Goal: Navigation & Orientation: Find specific page/section

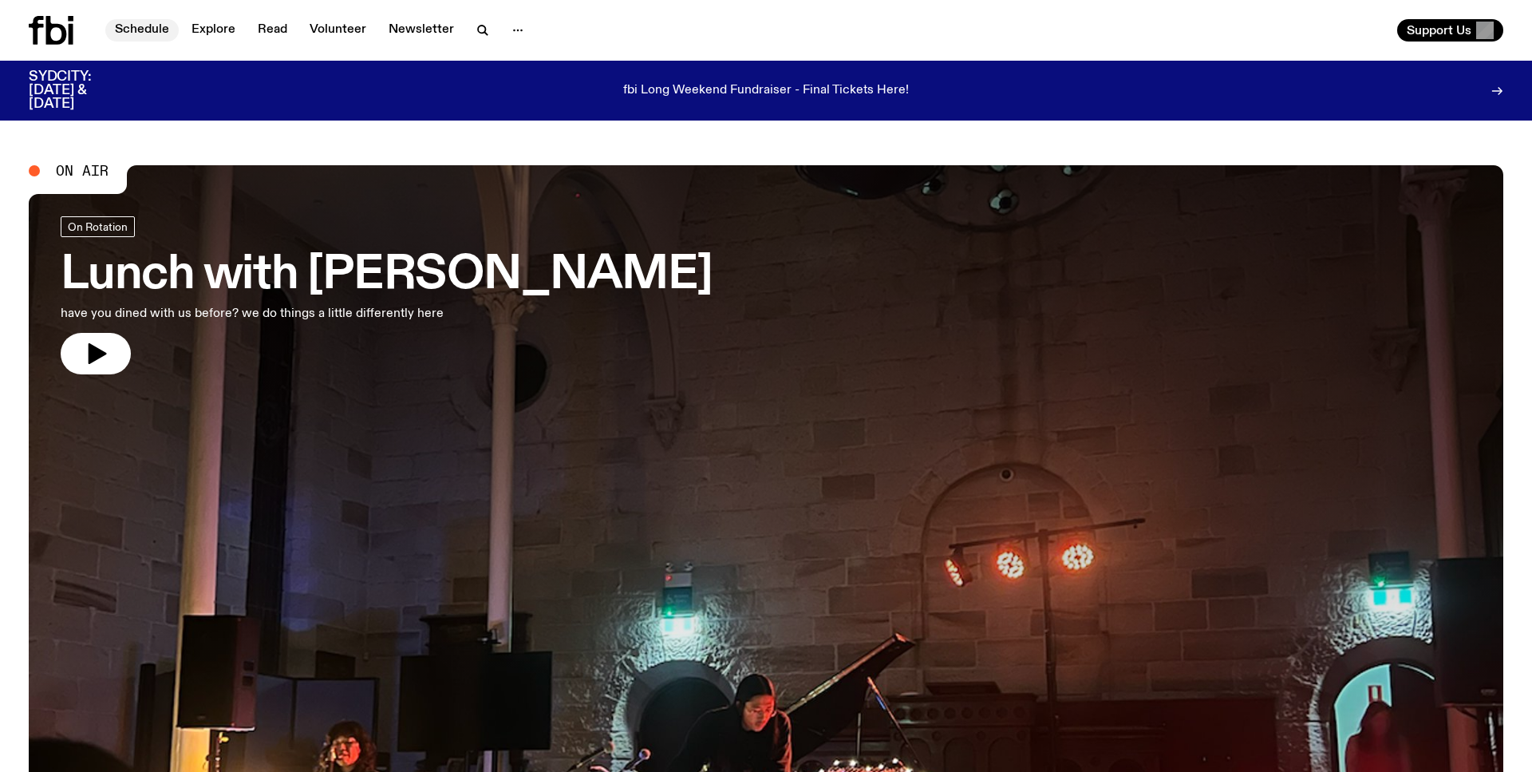
click at [148, 26] on link "Schedule" at bounding box center [141, 30] width 73 height 22
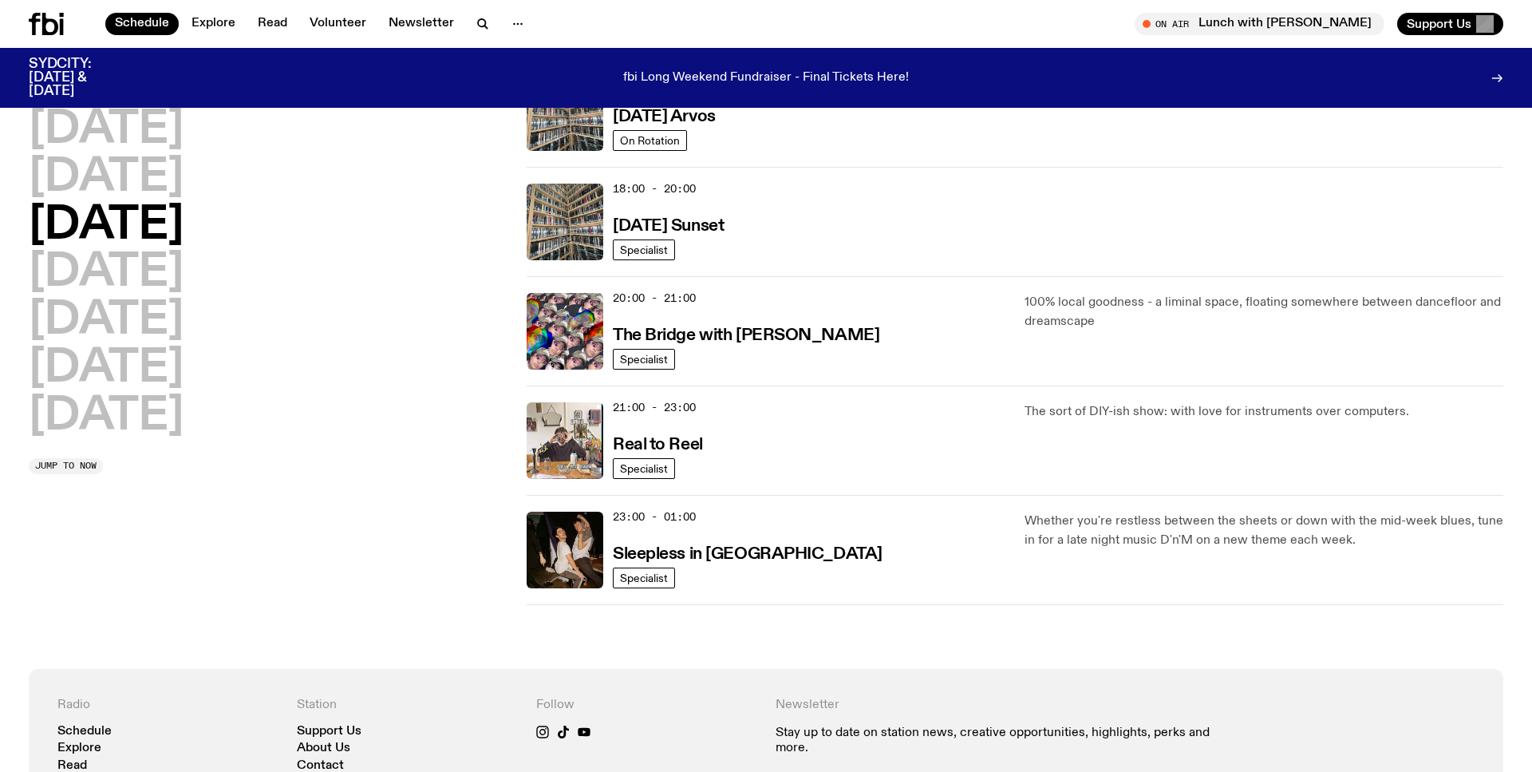
scroll to position [416, 0]
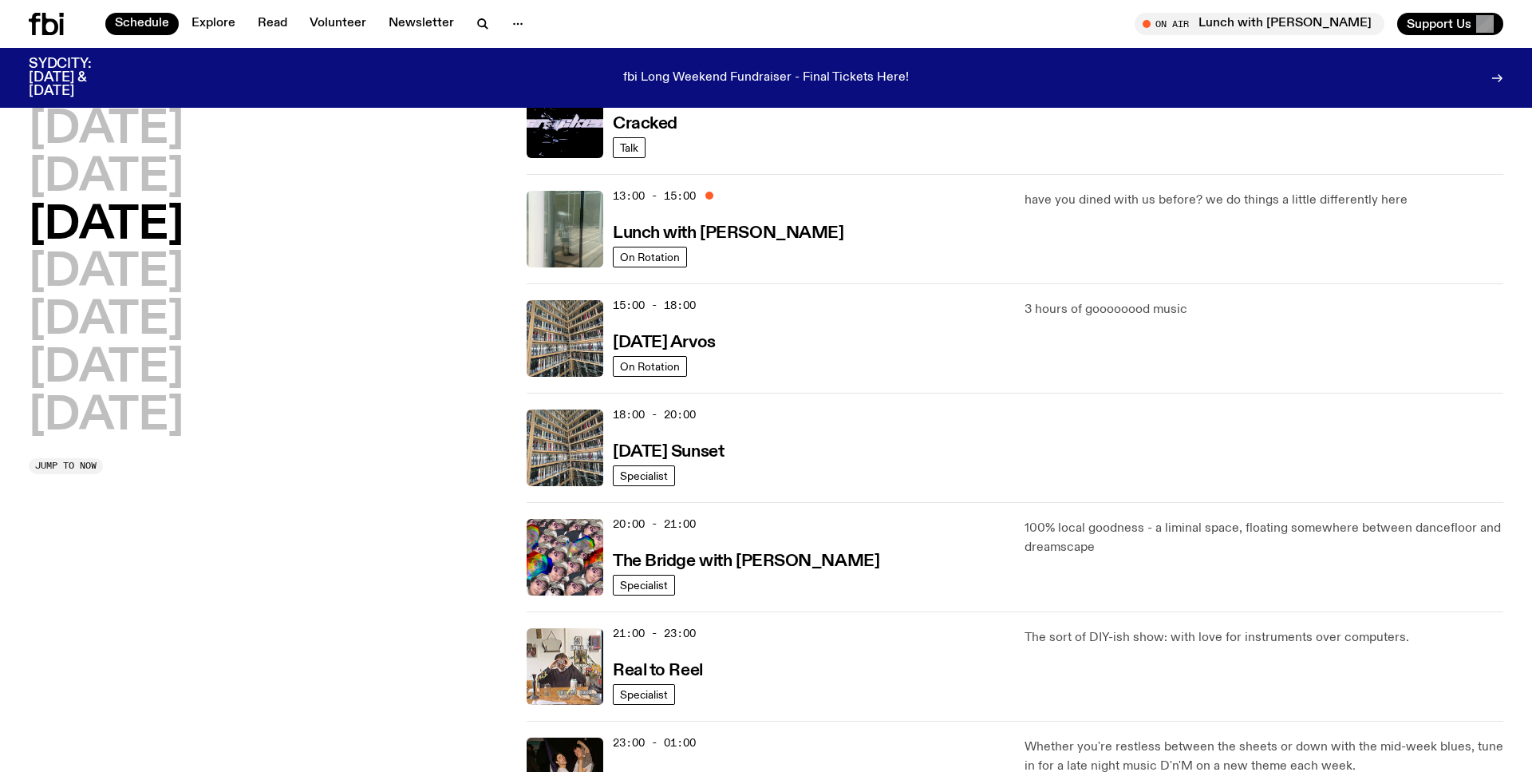
click at [1157, 198] on p "have you dined with us before? we do things a little differently here" at bounding box center [1264, 200] width 479 height 19
click at [661, 259] on span "On Rotation" at bounding box center [650, 257] width 60 height 12
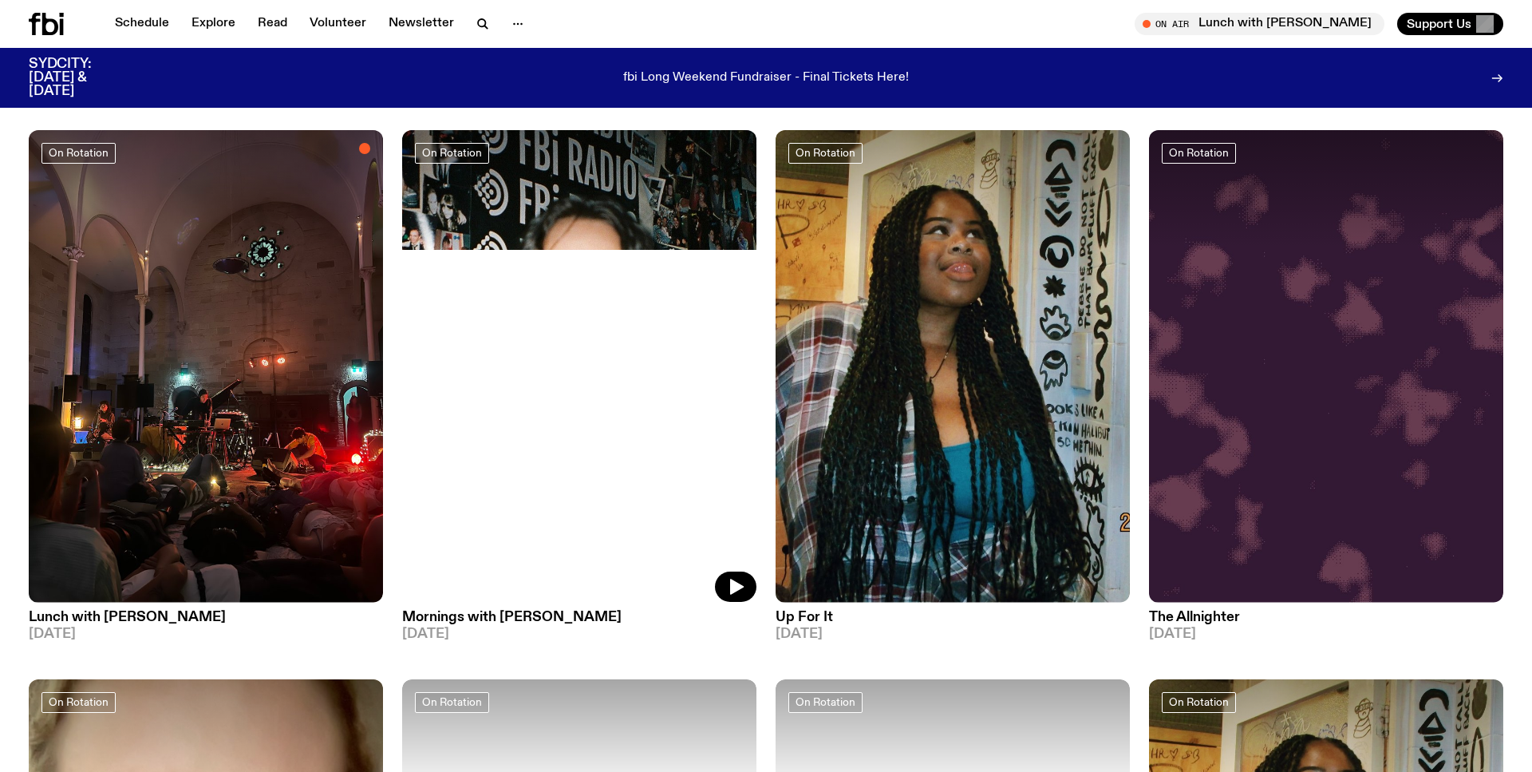
scroll to position [239, 0]
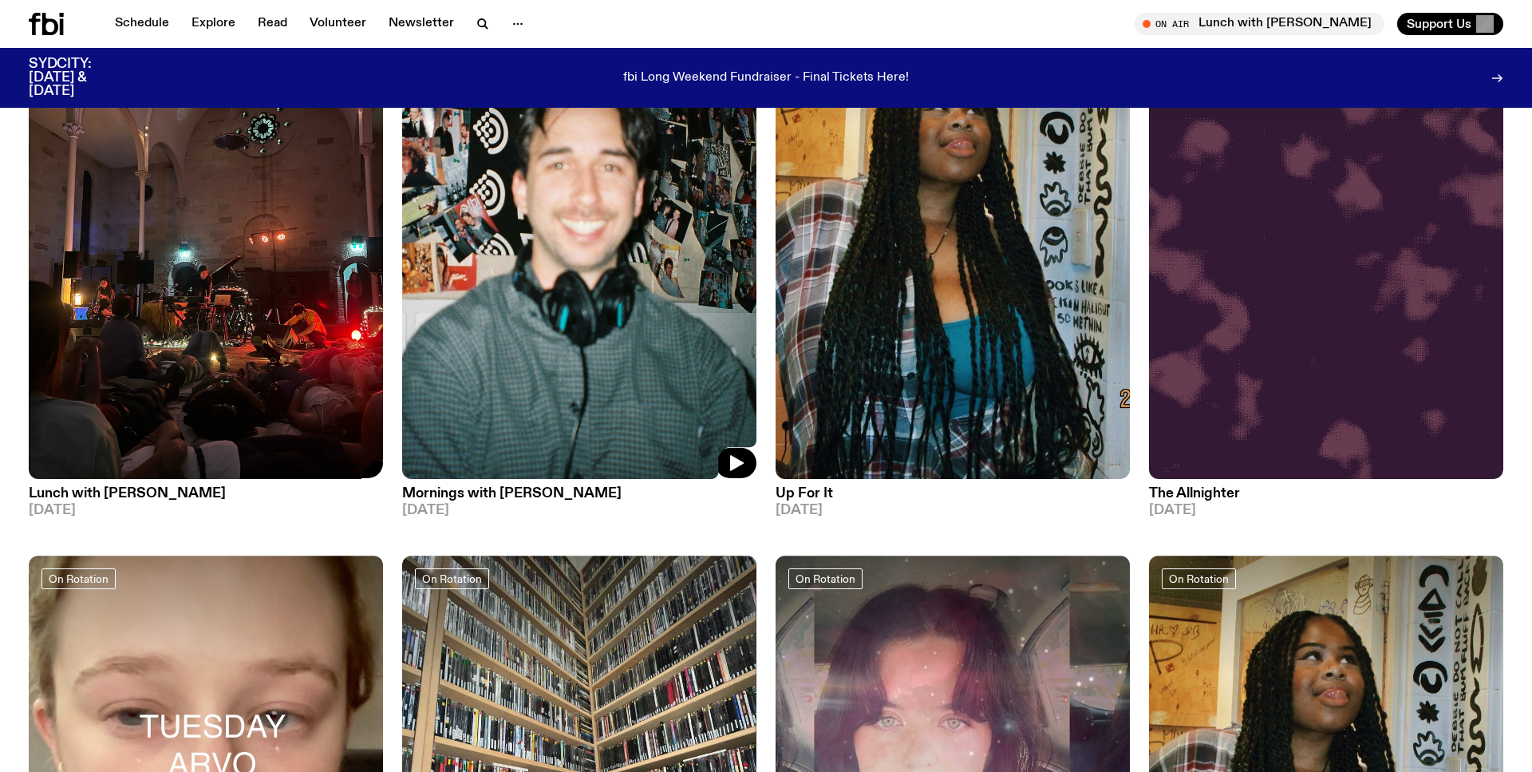
click at [133, 354] on img at bounding box center [206, 242] width 354 height 472
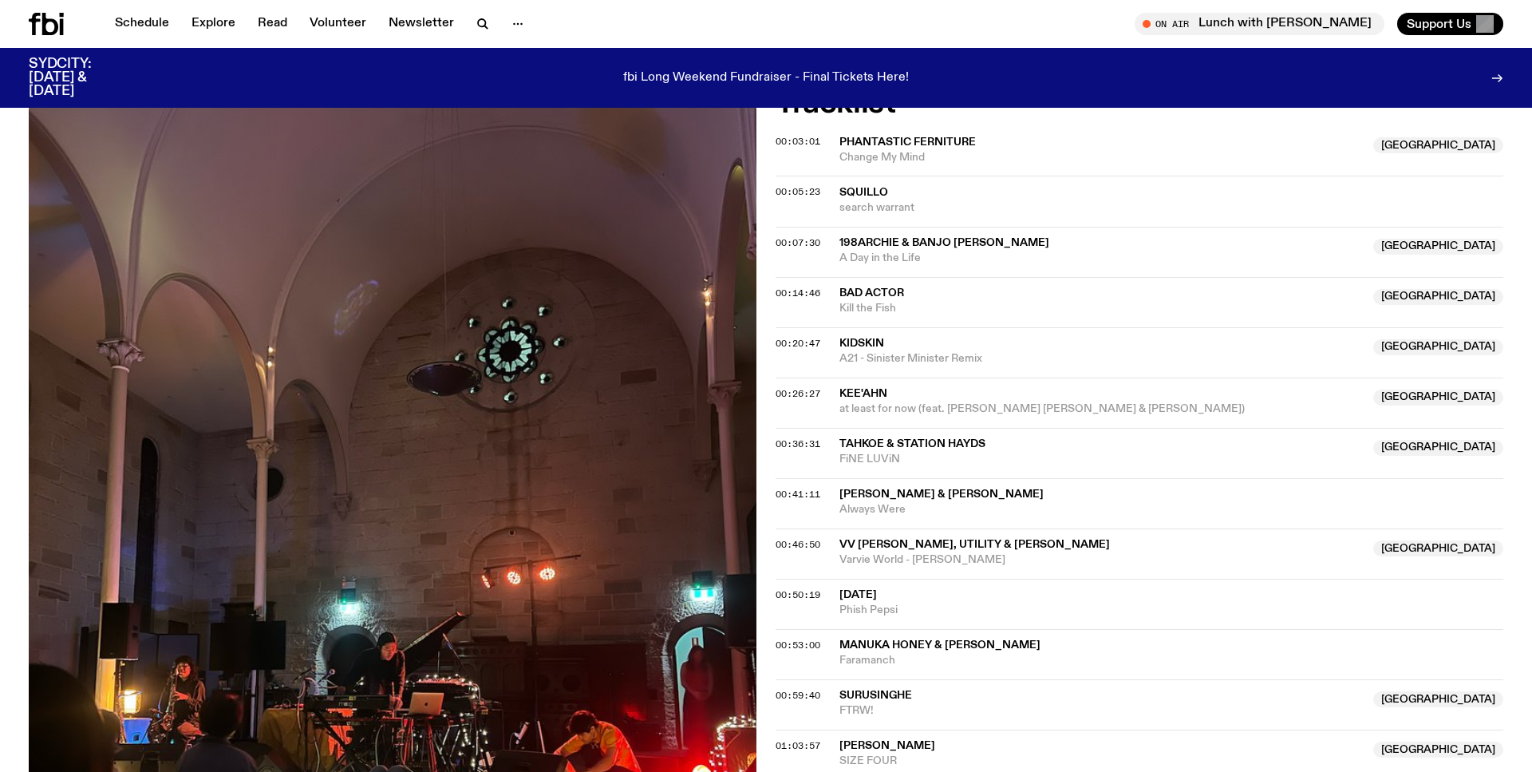
scroll to position [89, 0]
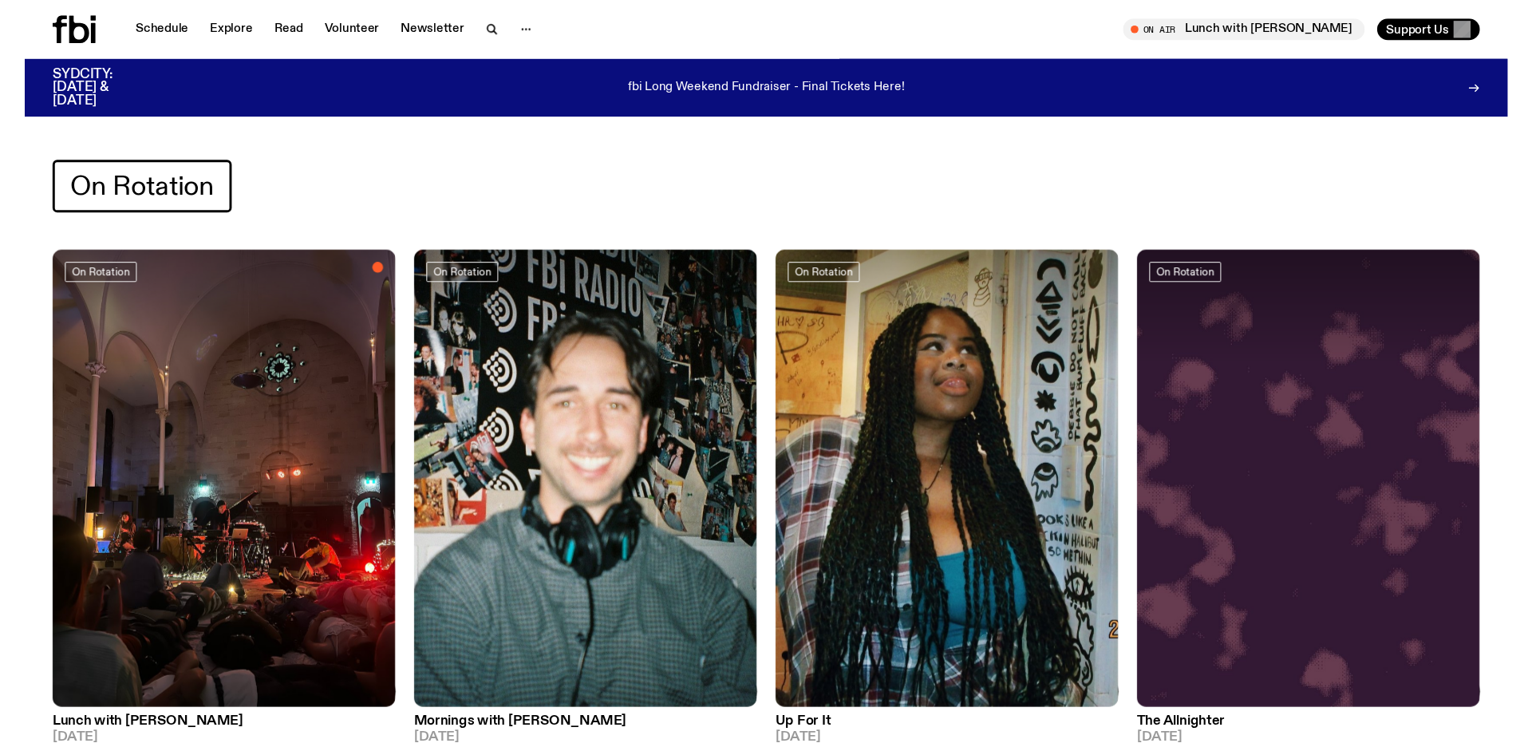
scroll to position [7, 0]
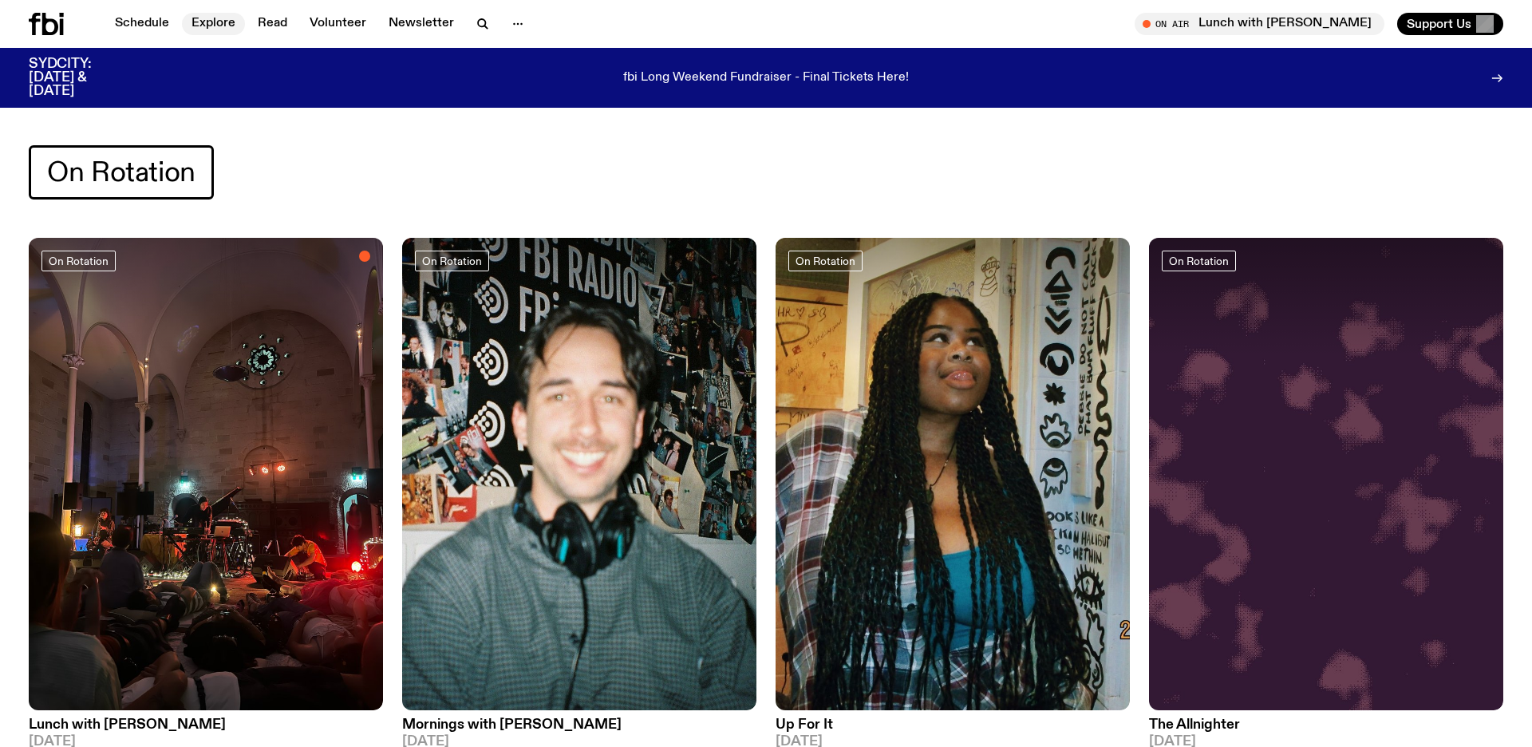
click at [223, 20] on link "Explore" at bounding box center [213, 24] width 63 height 22
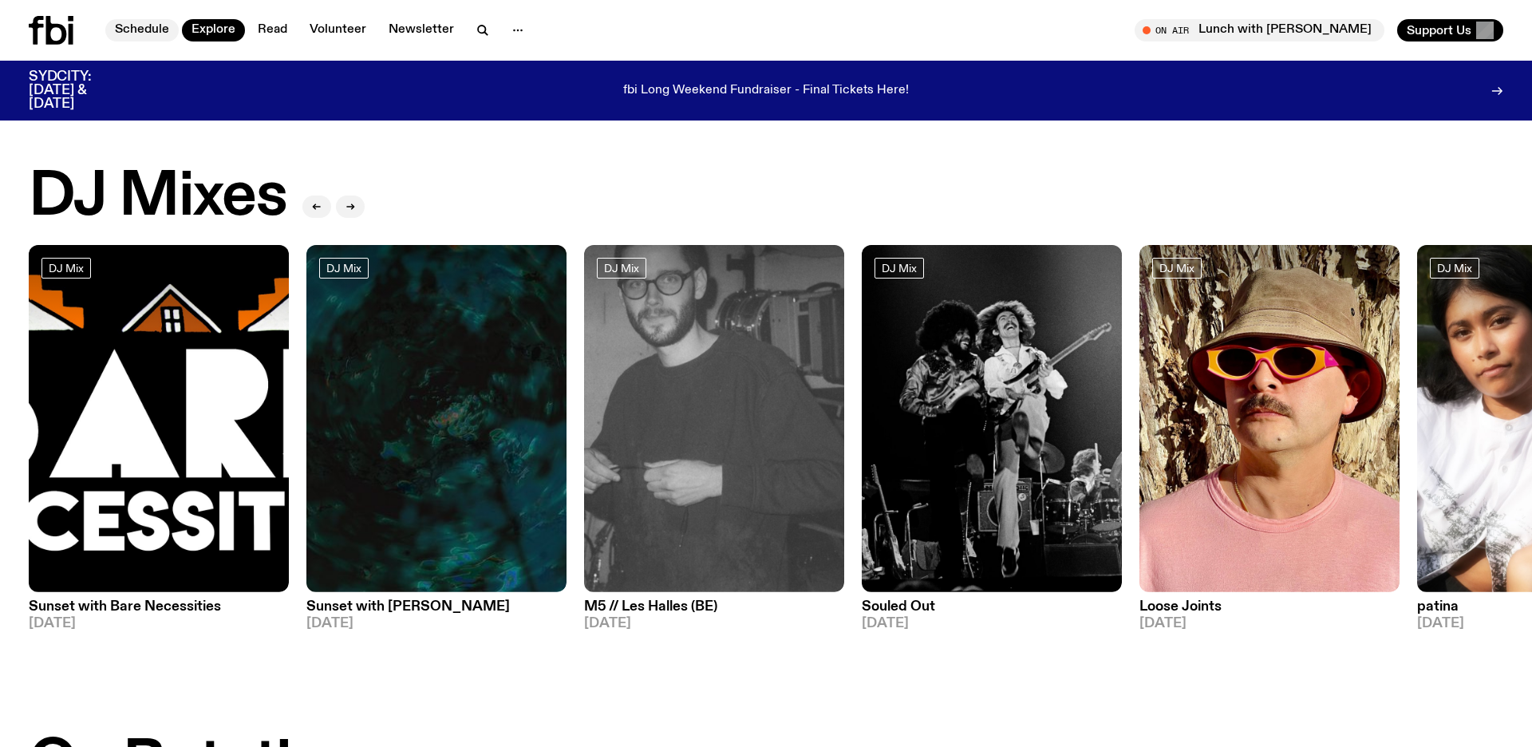
click at [162, 23] on link "Schedule" at bounding box center [141, 30] width 73 height 22
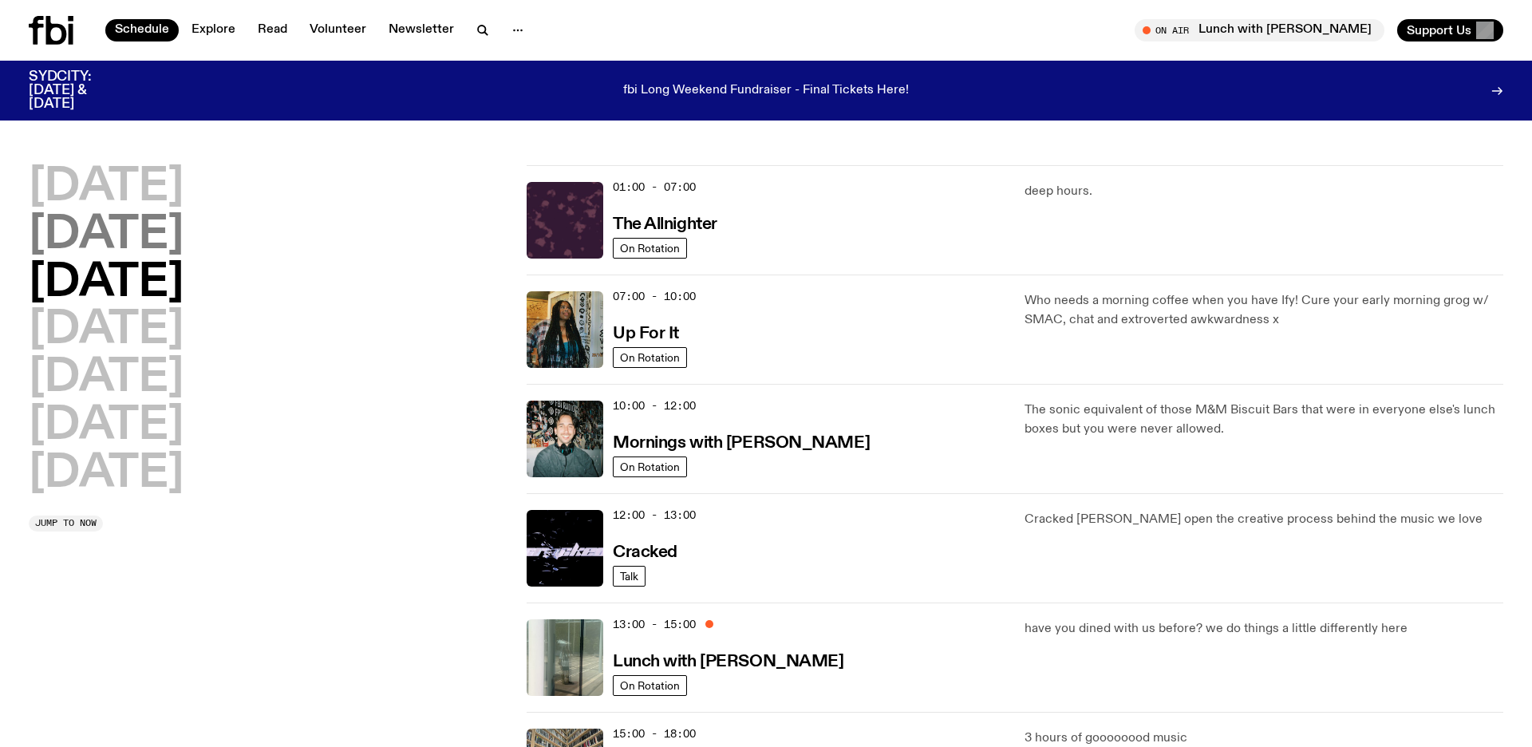
click at [175, 231] on h2 "[DATE]" at bounding box center [106, 235] width 155 height 45
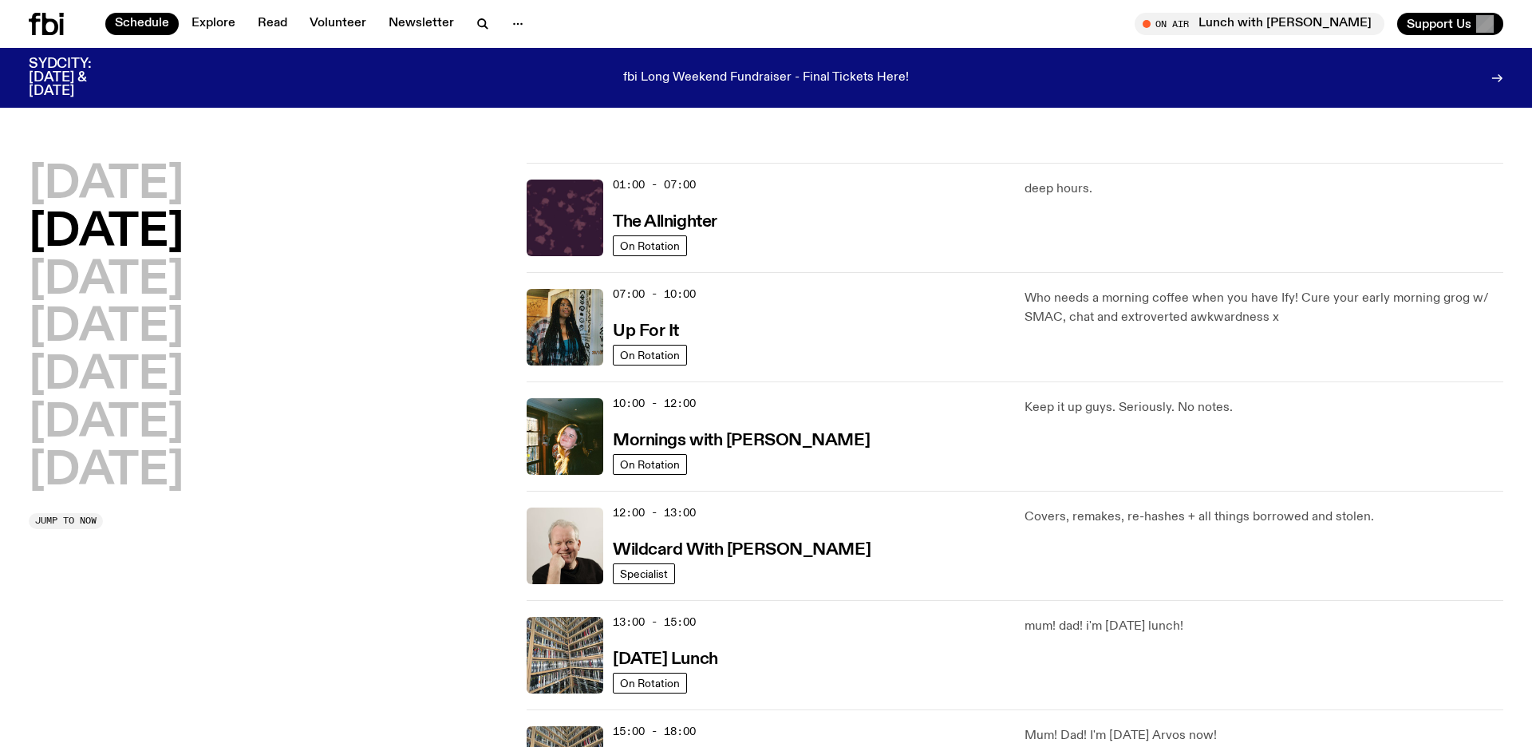
scroll to position [45, 0]
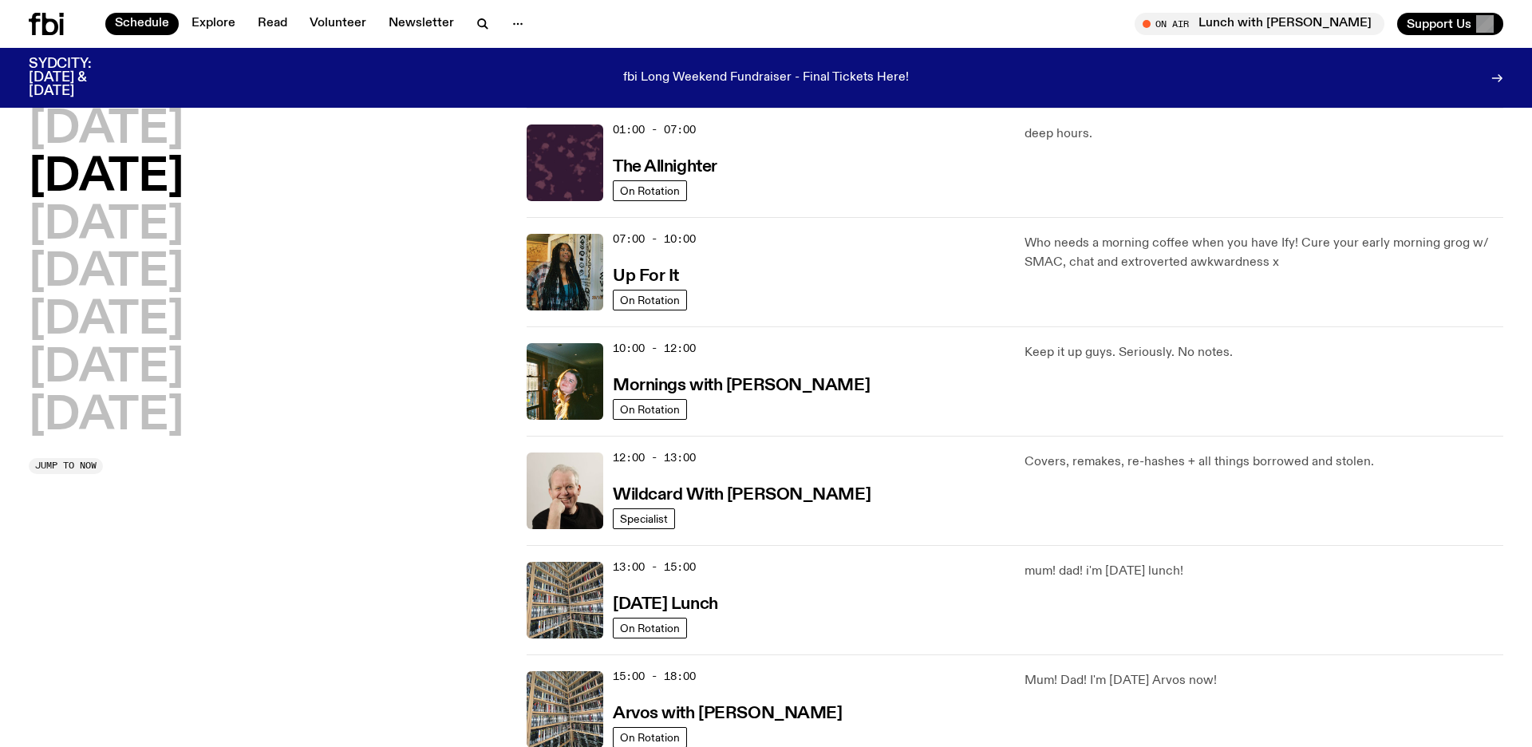
click at [146, 180] on h2 "[DATE]" at bounding box center [106, 178] width 155 height 45
click at [149, 142] on h2 "[DATE]" at bounding box center [106, 130] width 155 height 45
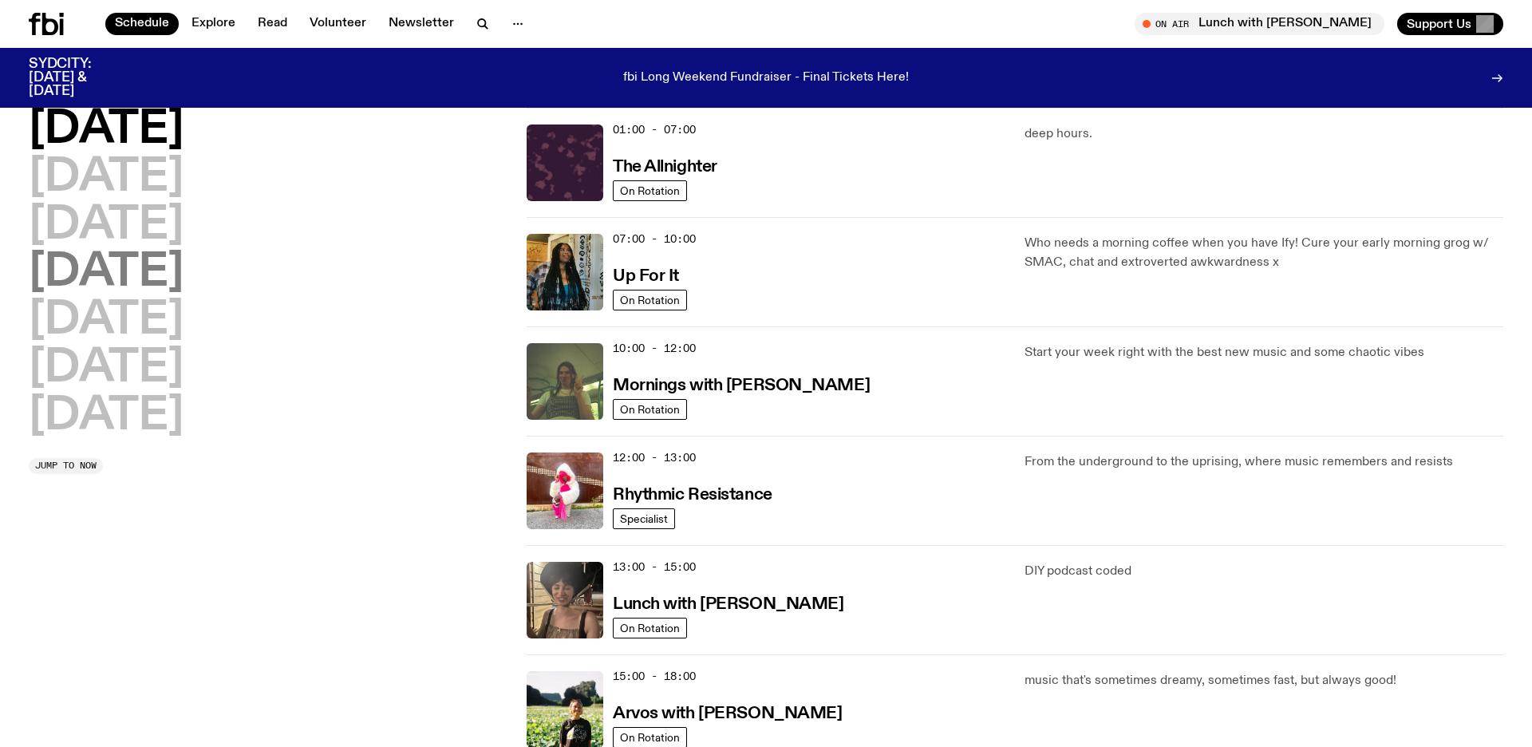
click at [166, 251] on h2 "[DATE]" at bounding box center [106, 273] width 155 height 45
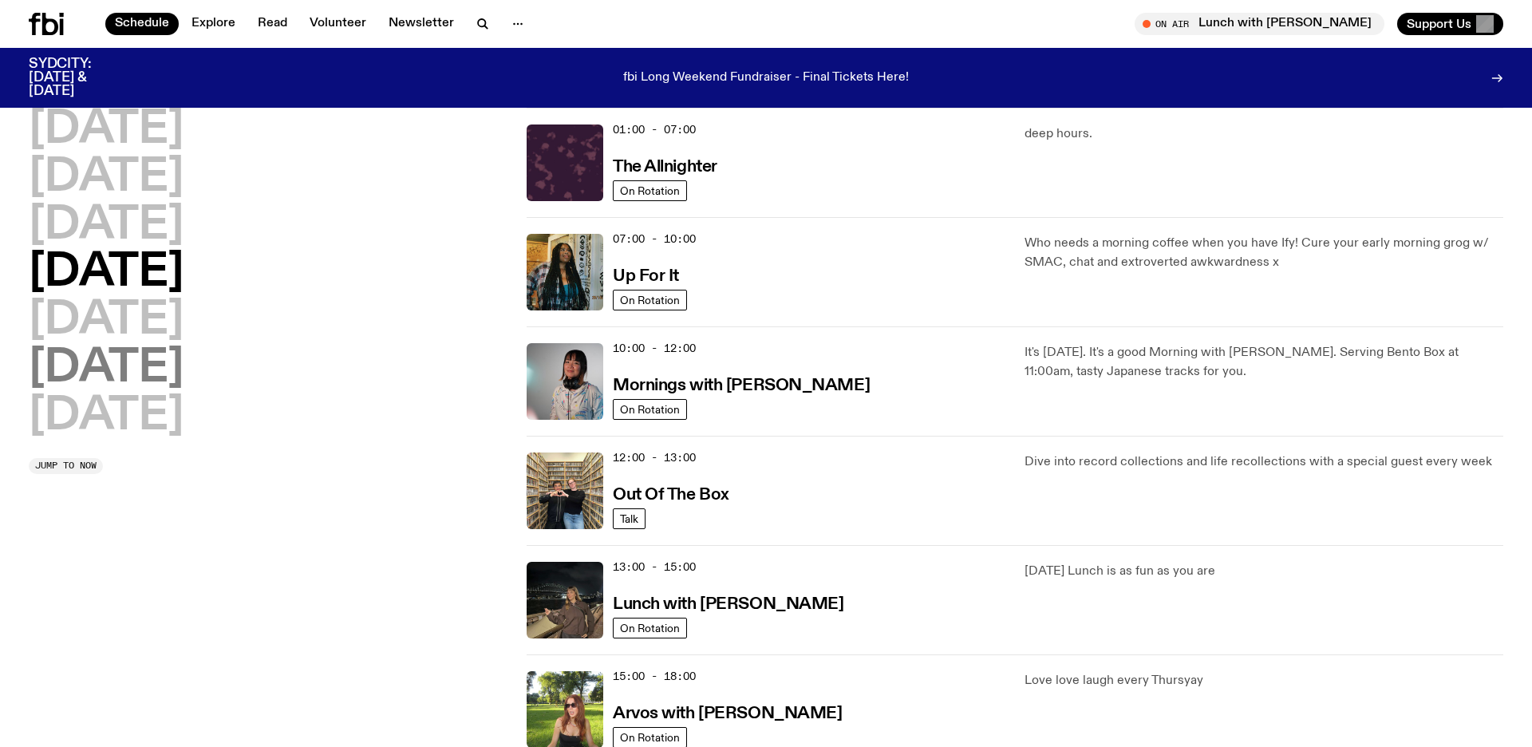
click at [163, 346] on h2 "[DATE]" at bounding box center [106, 368] width 155 height 45
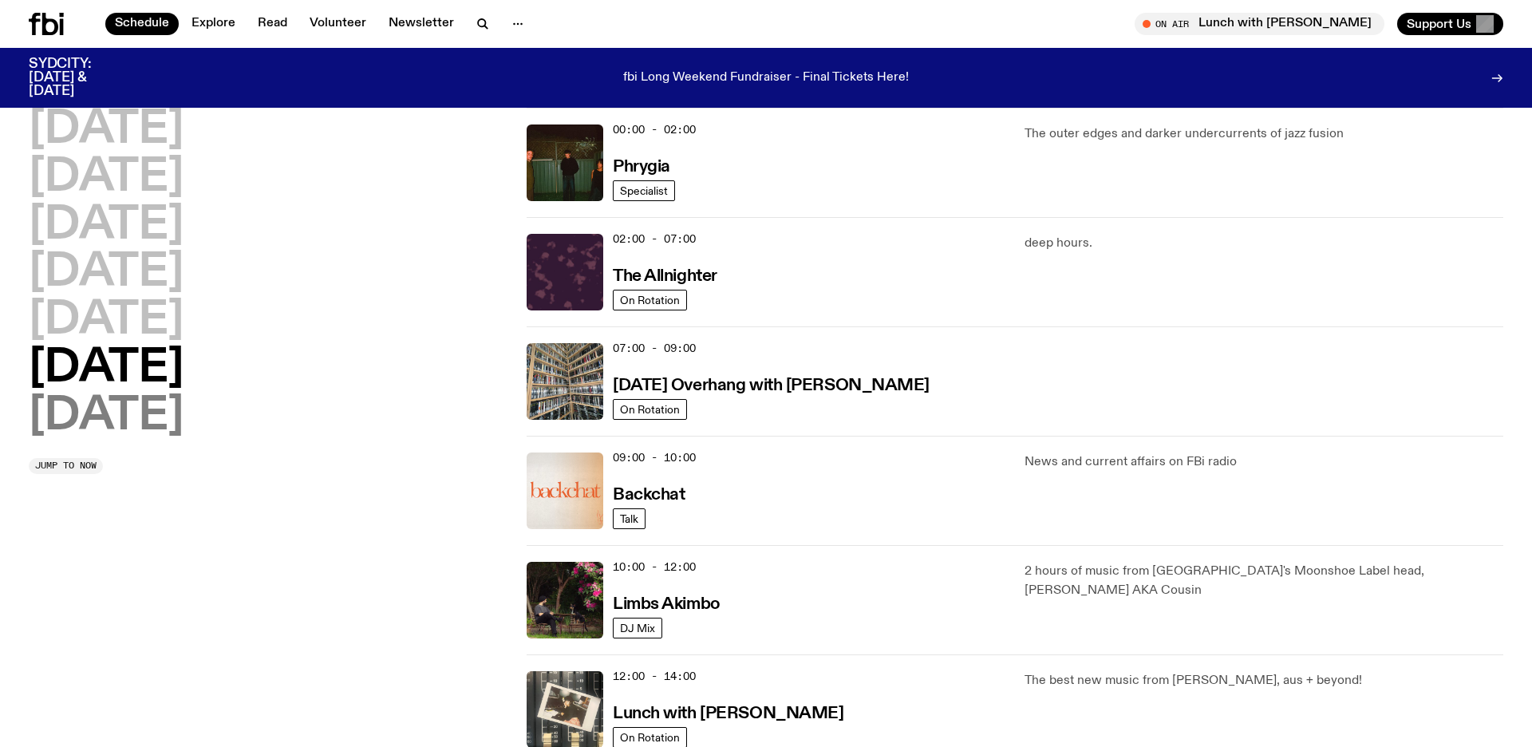
click at [170, 407] on h2 "[DATE]" at bounding box center [106, 416] width 155 height 45
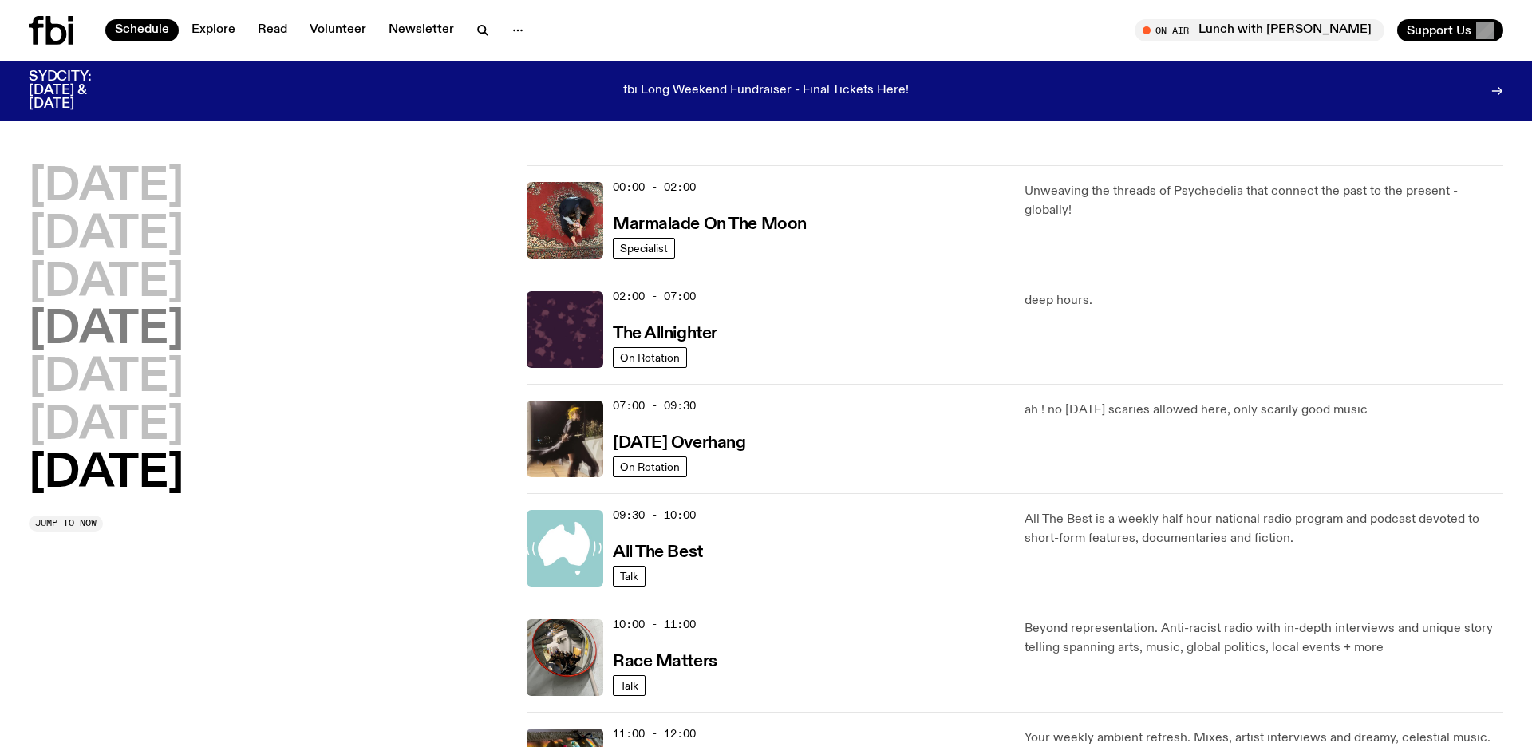
scroll to position [0, 0]
click at [134, 326] on h2 "[DATE]" at bounding box center [106, 330] width 155 height 45
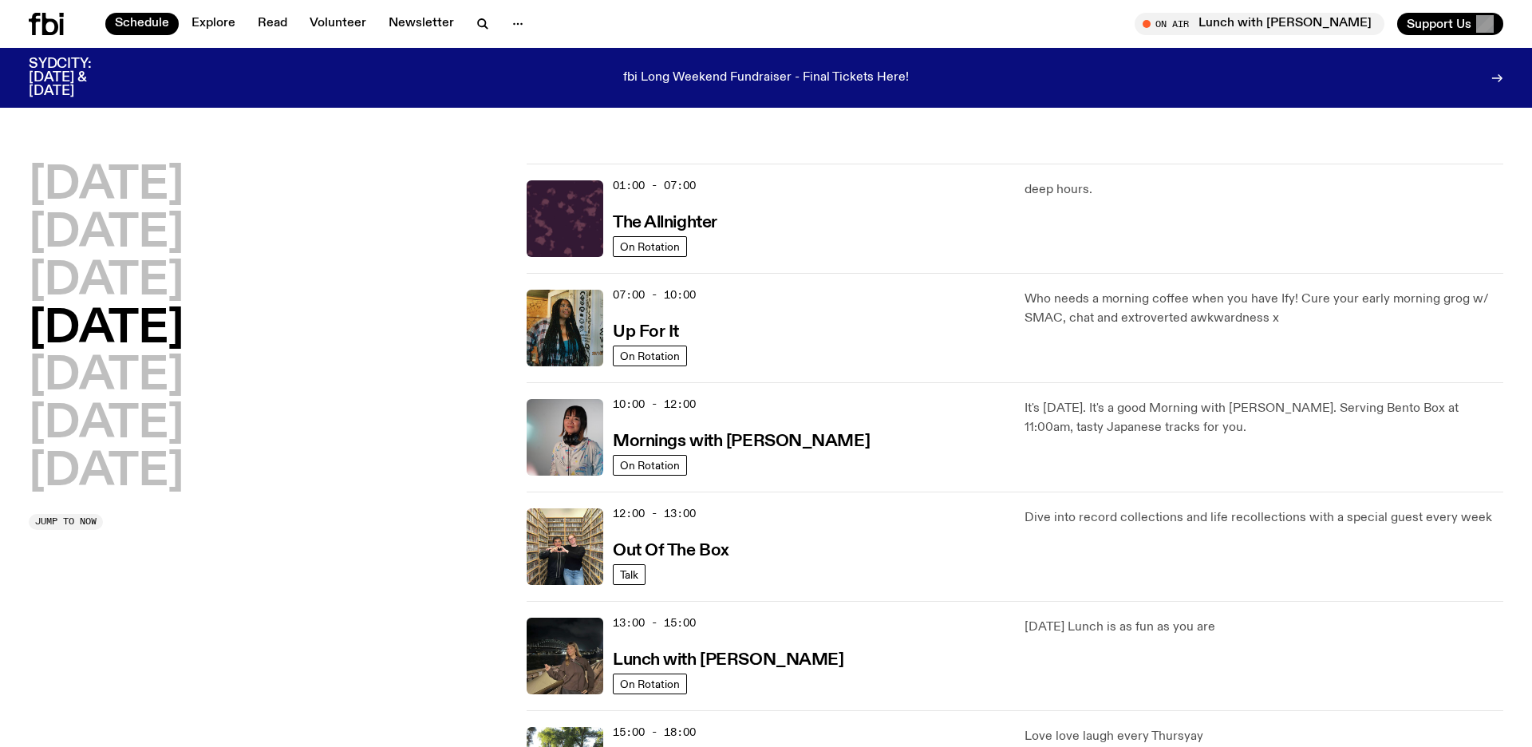
scroll to position [45, 0]
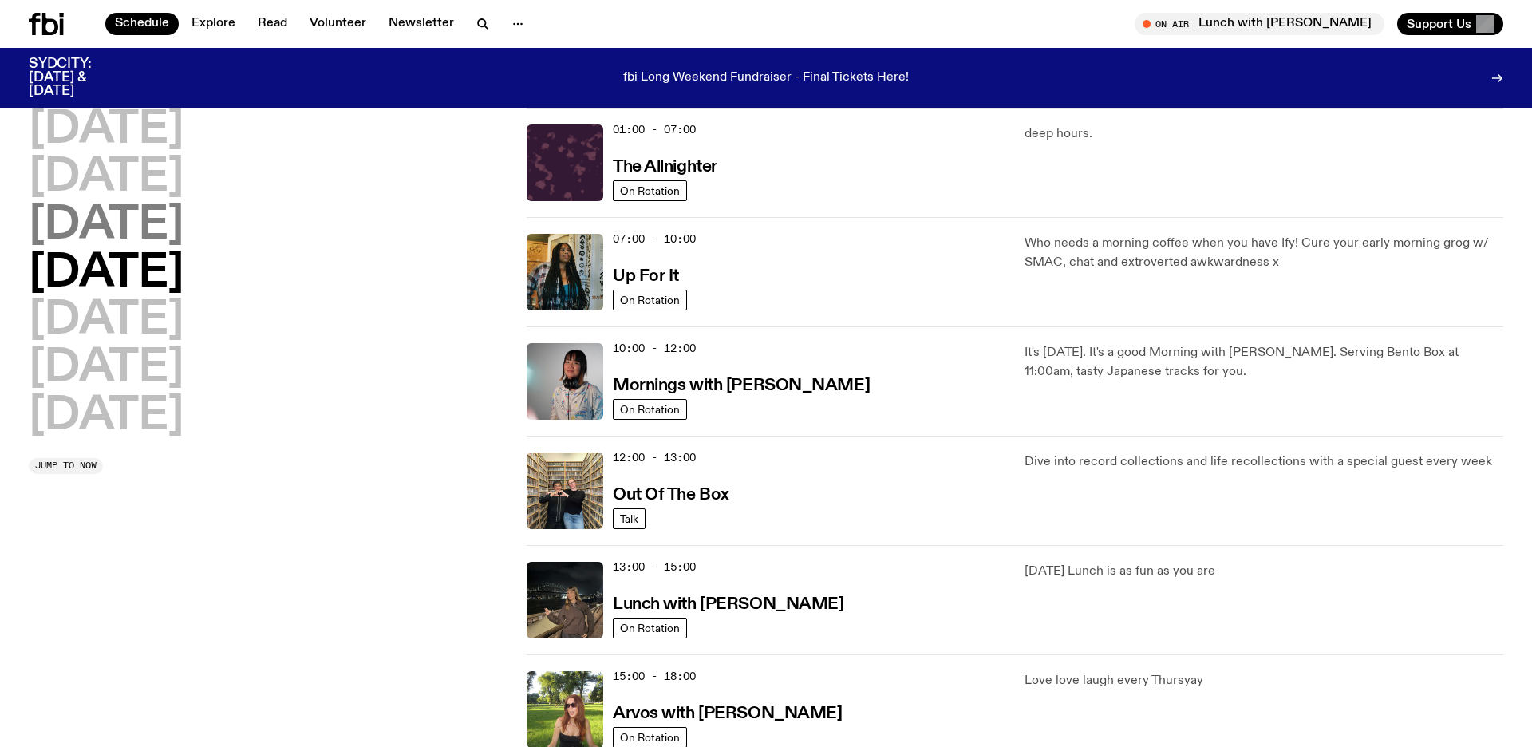
click at [156, 212] on h2 "[DATE]" at bounding box center [106, 225] width 155 height 45
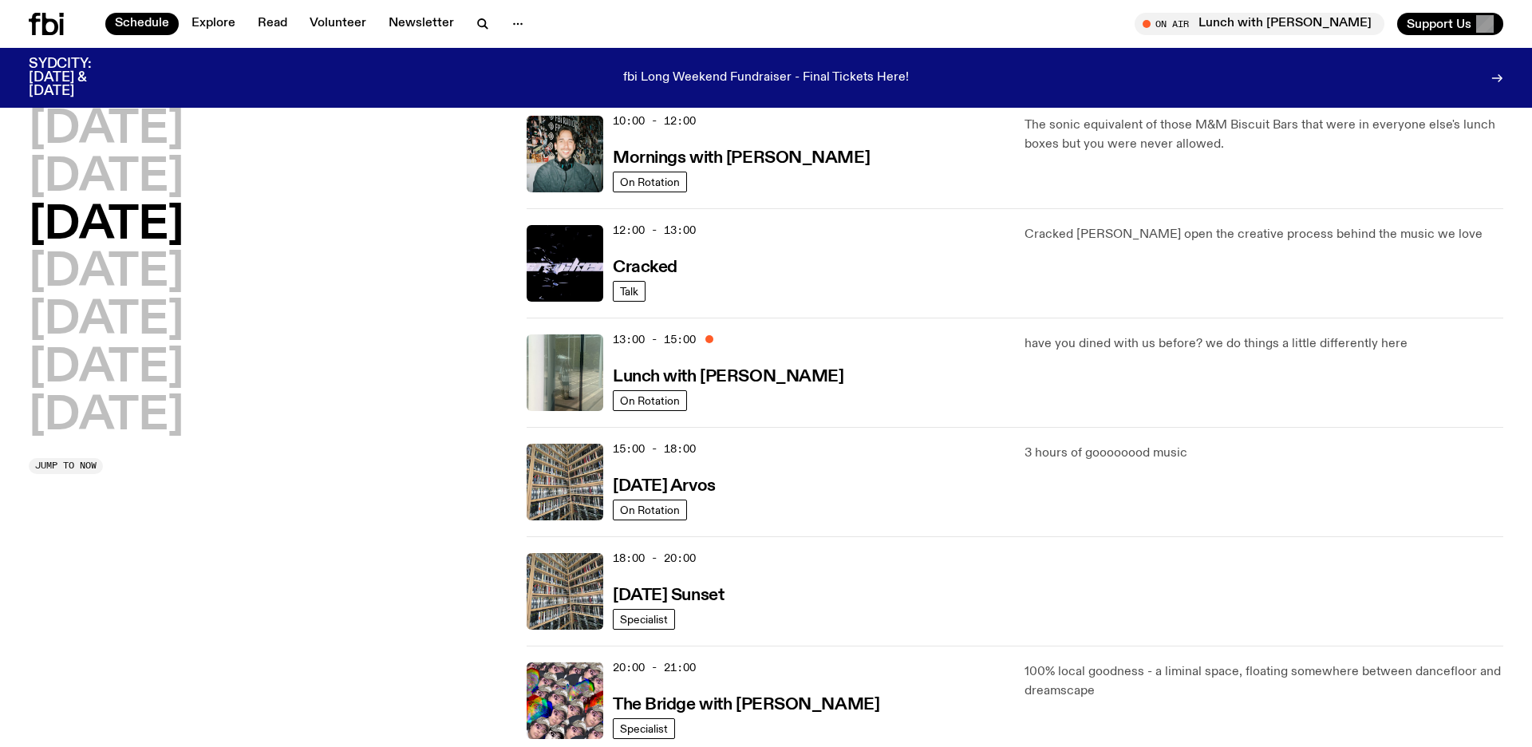
scroll to position [266, 0]
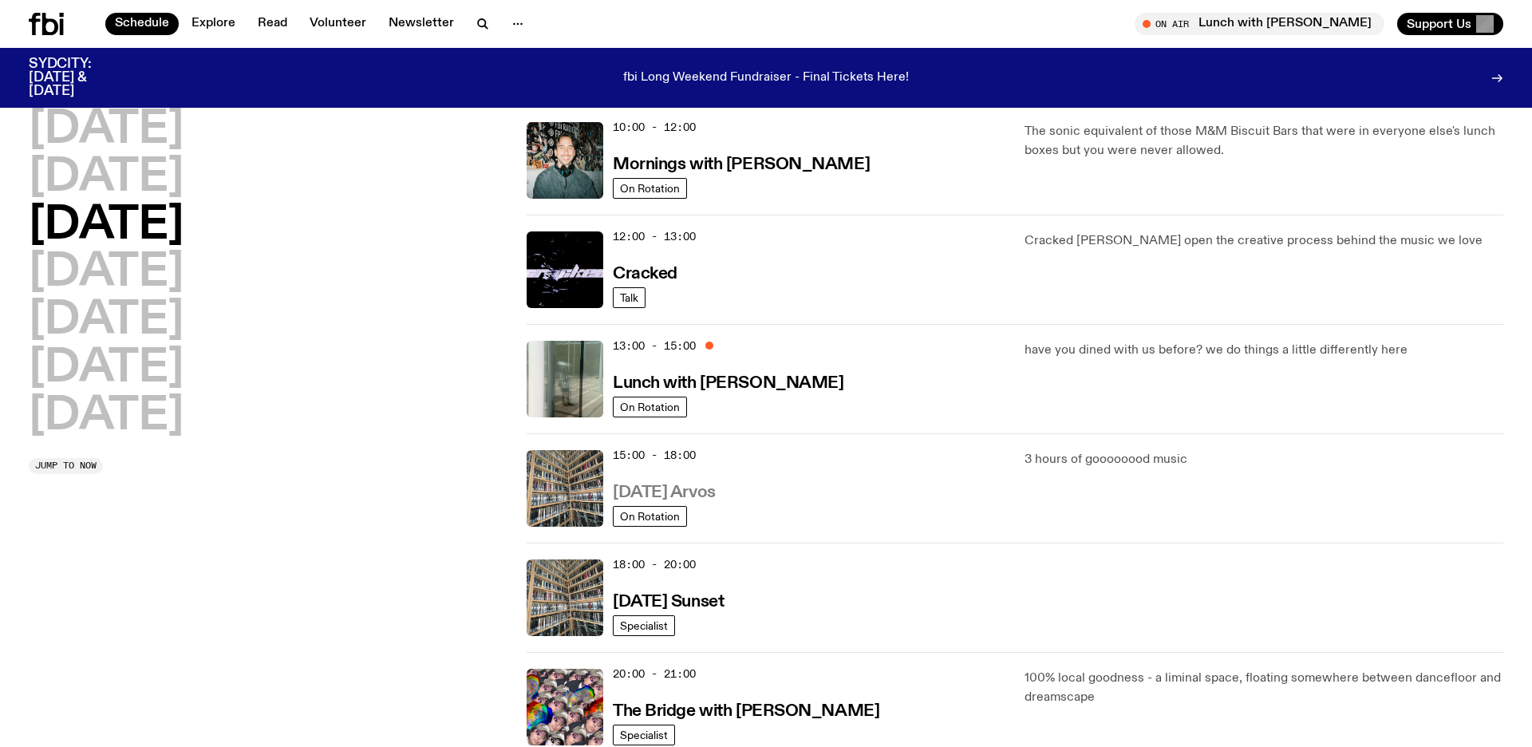
click at [647, 485] on h3 "[DATE] Arvos" at bounding box center [664, 492] width 103 height 17
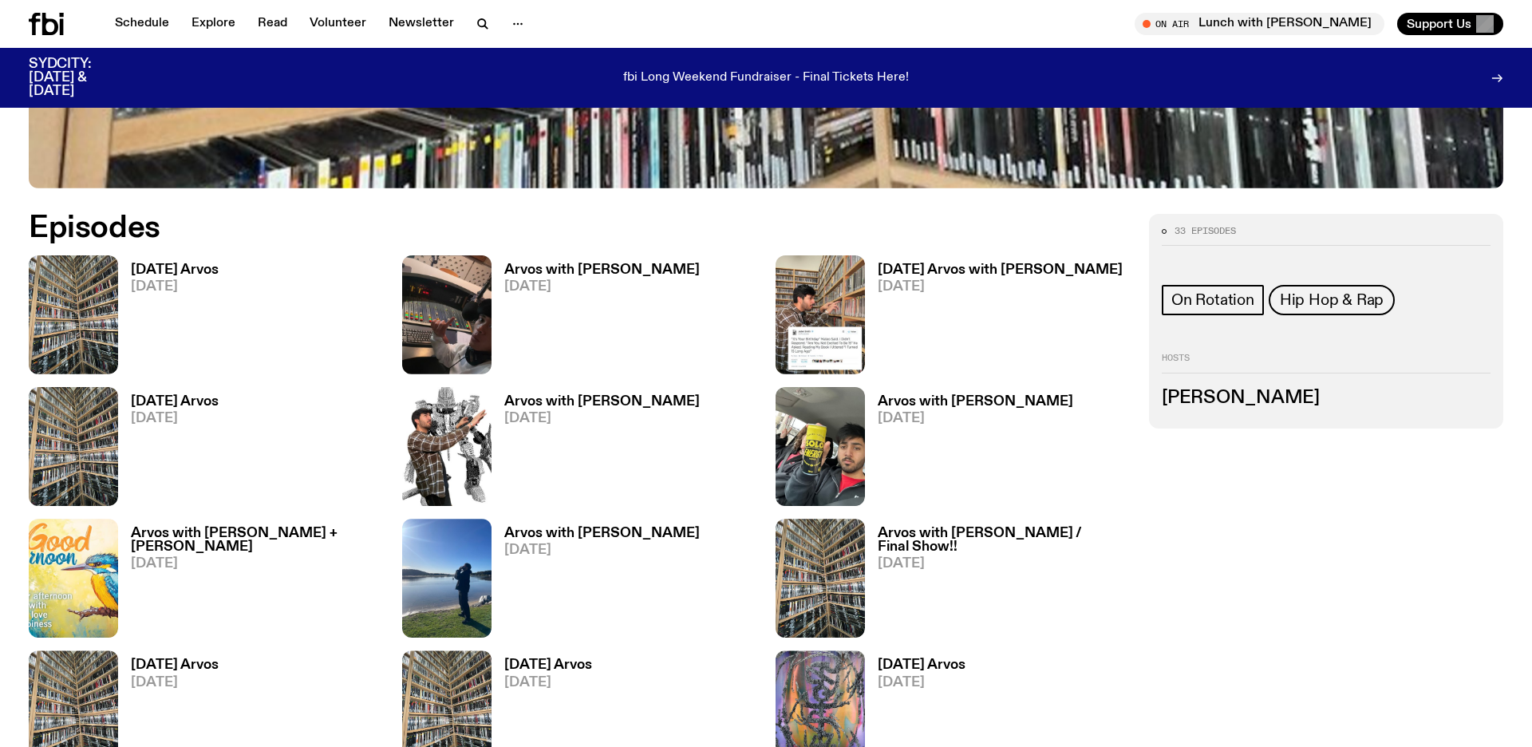
scroll to position [886, 0]
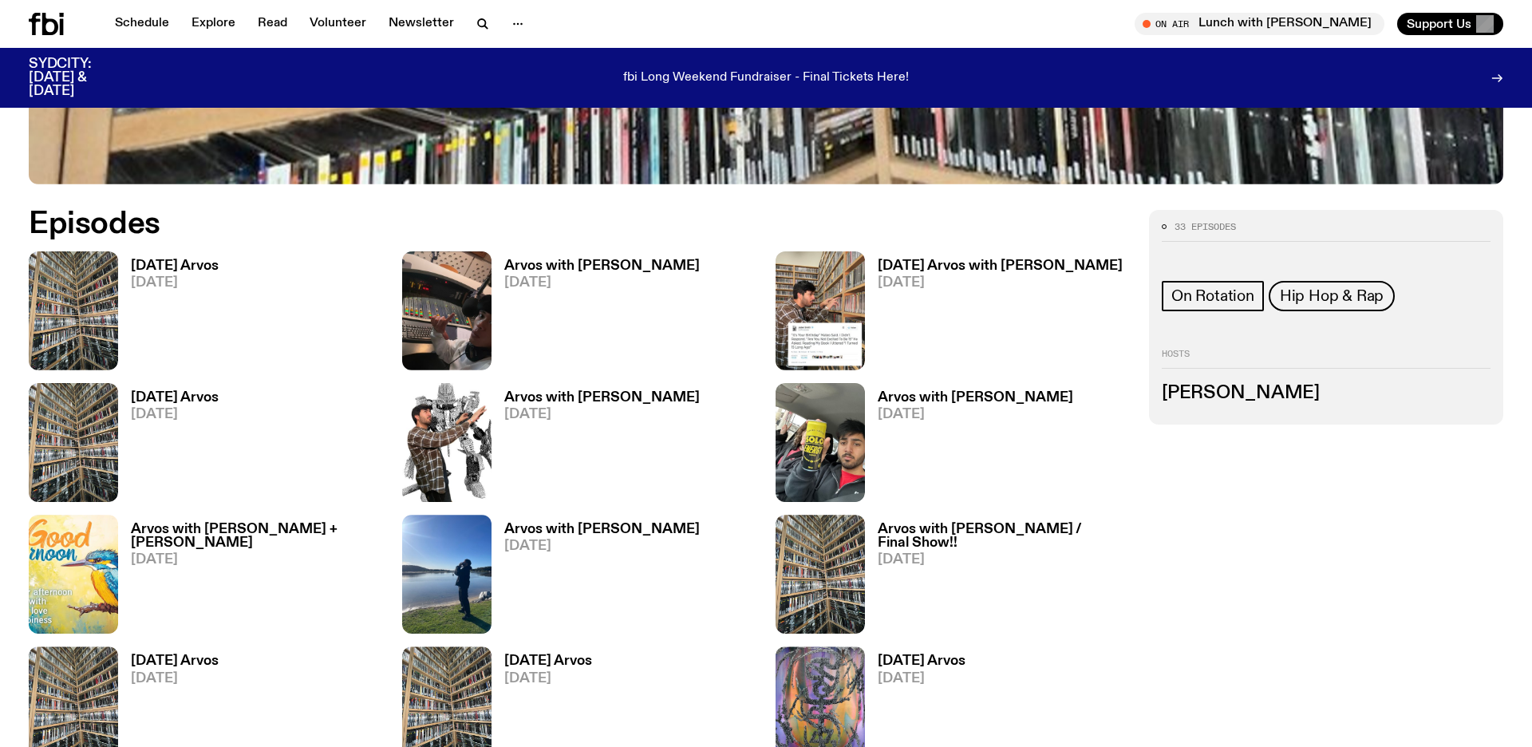
click at [173, 265] on h3 "[DATE] Arvos" at bounding box center [175, 266] width 88 height 14
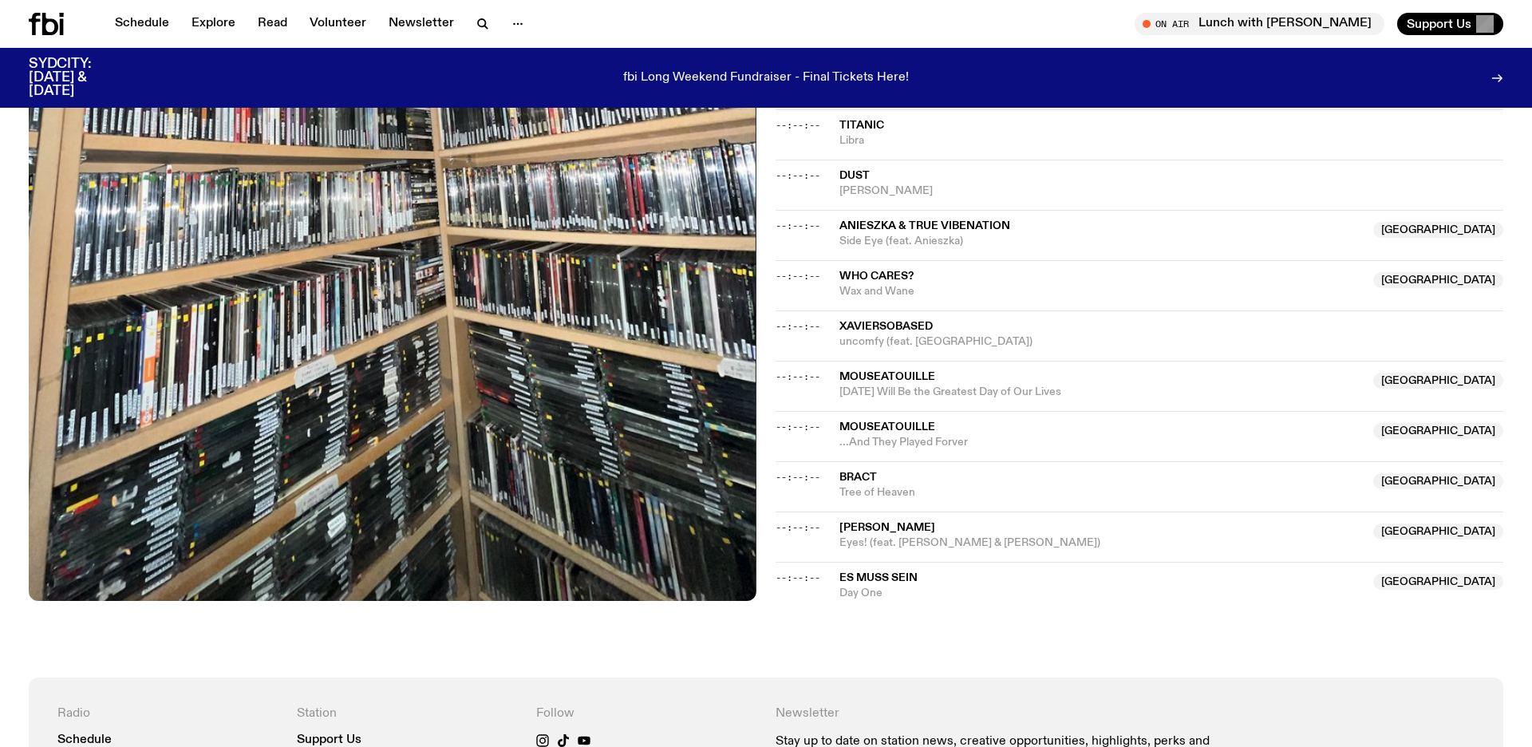
scroll to position [1921, 0]
